Goal: Find specific page/section: Find specific page/section

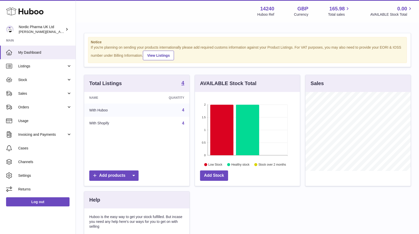
scroll to position [79, 105]
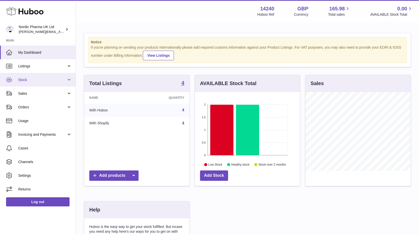
click at [34, 78] on span "Stock" at bounding box center [42, 79] width 48 height 5
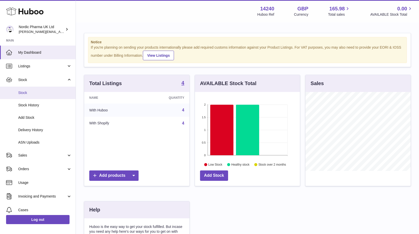
click at [43, 93] on span "Stock" at bounding box center [45, 92] width 54 height 5
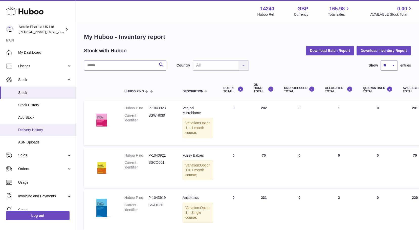
click at [35, 128] on span "Delivery History" at bounding box center [45, 129] width 54 height 5
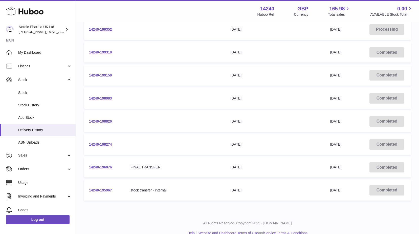
scroll to position [139, 0]
